Goal: Information Seeking & Learning: Learn about a topic

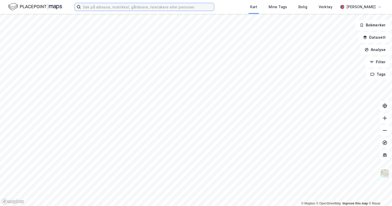
click at [109, 6] on input at bounding box center [147, 7] width 133 height 8
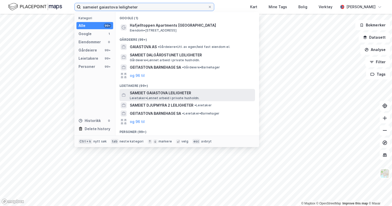
type input "sameiet gaiastova leiligheter"
click at [176, 93] on span "SAMEIET GAIASTOVA LEILIGHETER" at bounding box center [191, 93] width 123 height 6
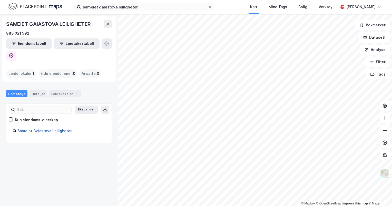
click at [52, 129] on link "Sameiet Gaiastova Leiligheter" at bounding box center [44, 131] width 54 height 4
click at [45, 129] on link "Sameiet Gaiastova Leiligheter" at bounding box center [44, 131] width 54 height 4
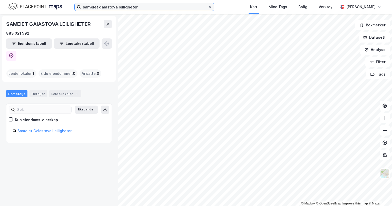
click at [138, 8] on input "sameiet gaiastova leiligheter" at bounding box center [144, 7] width 127 height 8
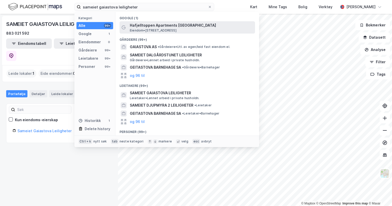
click at [144, 25] on span "Hafjelltoppen Apartments [GEOGRAPHIC_DATA]" at bounding box center [191, 25] width 123 height 6
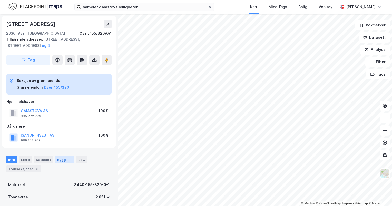
click at [55, 159] on div "Bygg 1" at bounding box center [64, 159] width 19 height 7
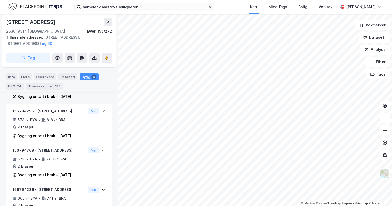
scroll to position [173, 0]
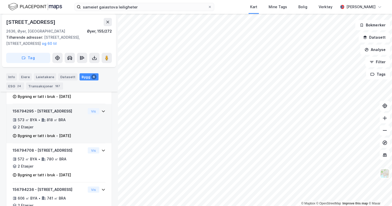
click at [101, 110] on icon at bounding box center [103, 111] width 4 height 4
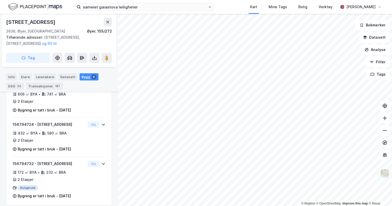
scroll to position [306, 0]
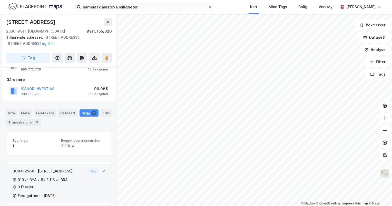
scroll to position [26, 0]
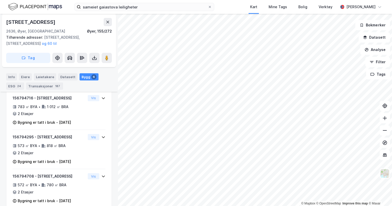
scroll to position [186, 0]
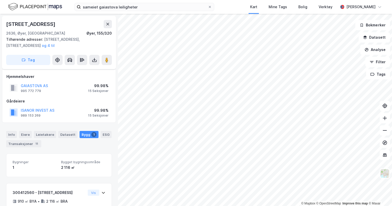
scroll to position [26, 0]
